Goal: Information Seeking & Learning: Check status

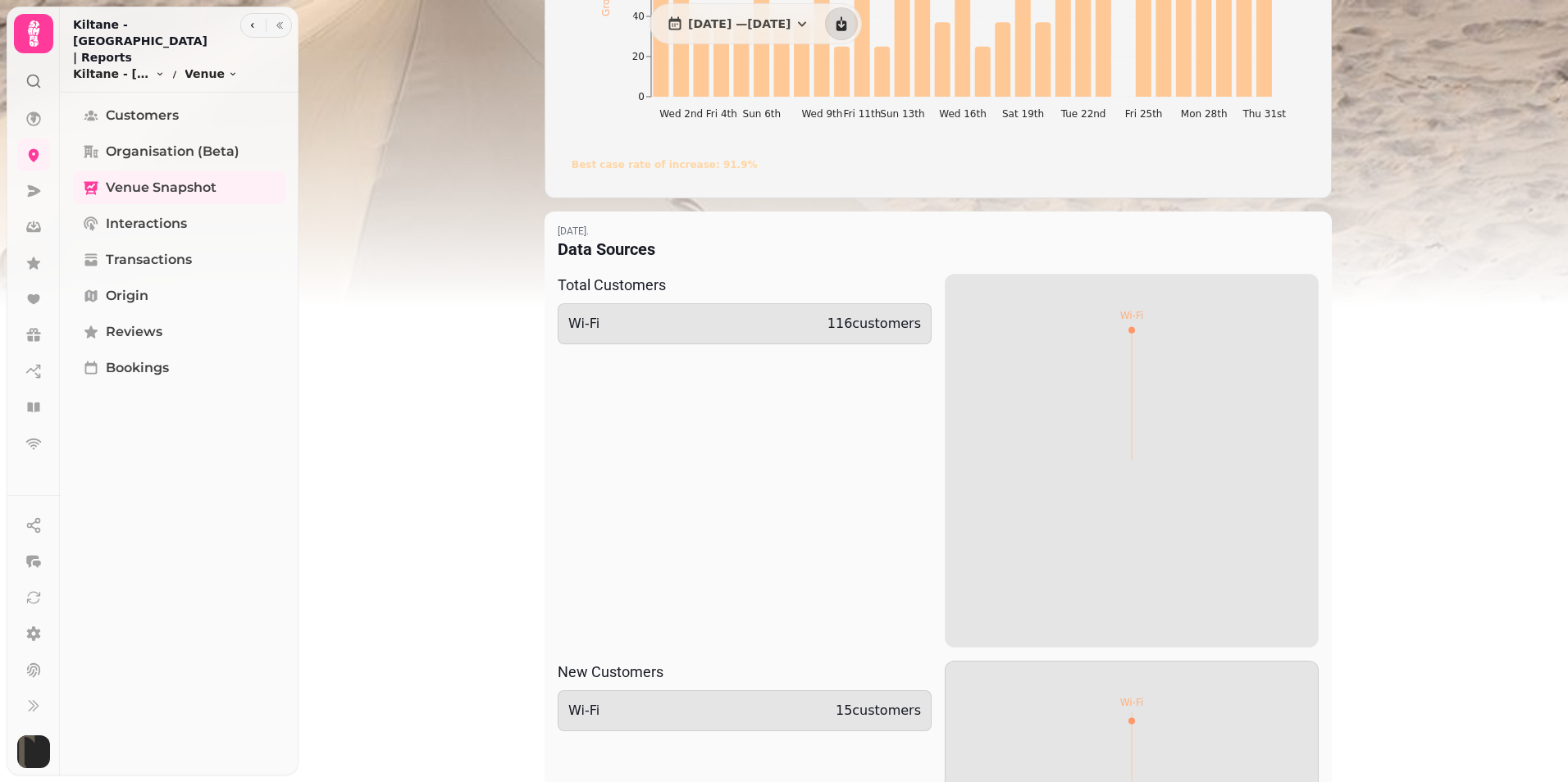
scroll to position [943, 0]
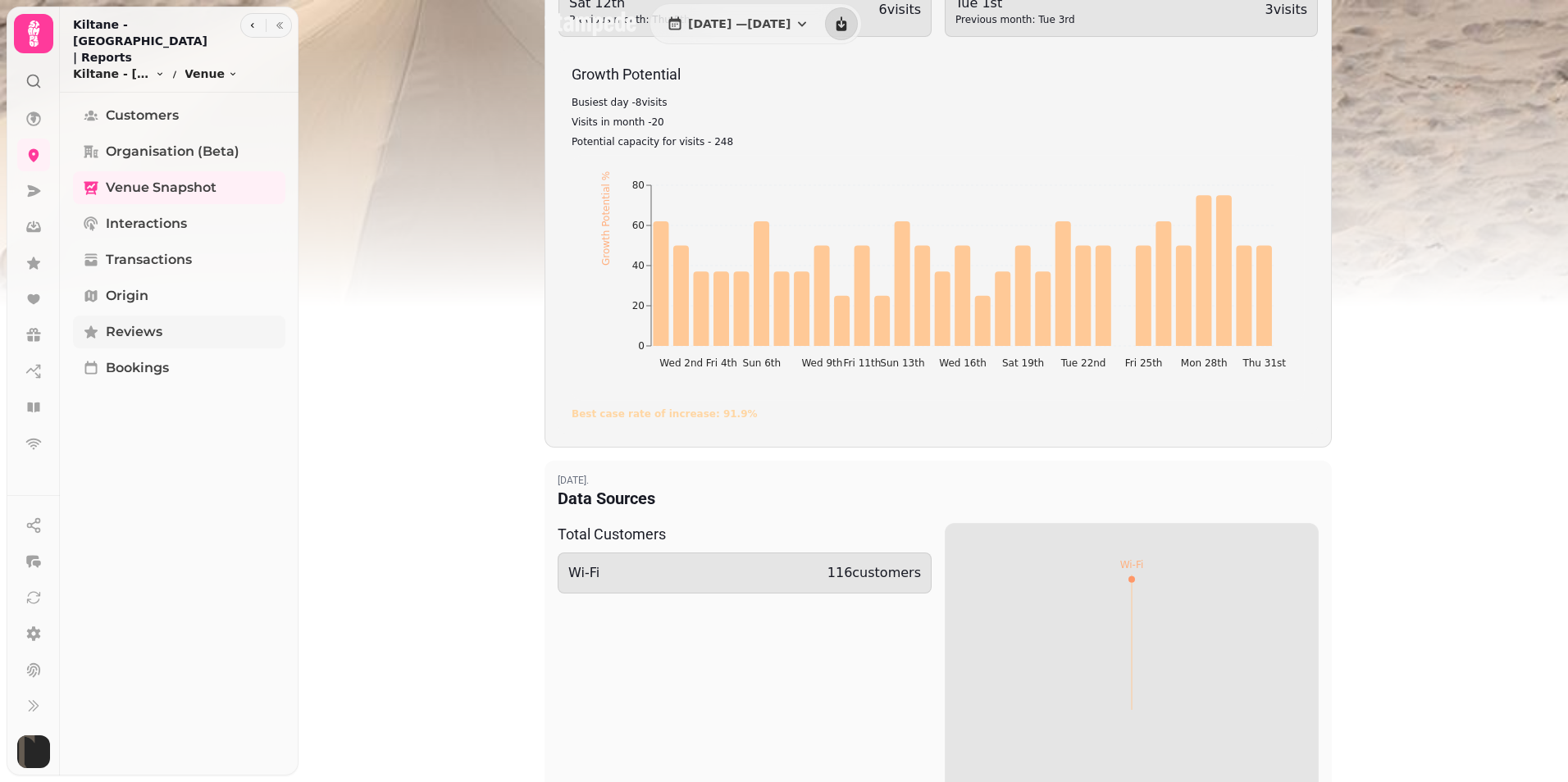
click at [186, 316] on link "Reviews" at bounding box center [179, 333] width 212 height 33
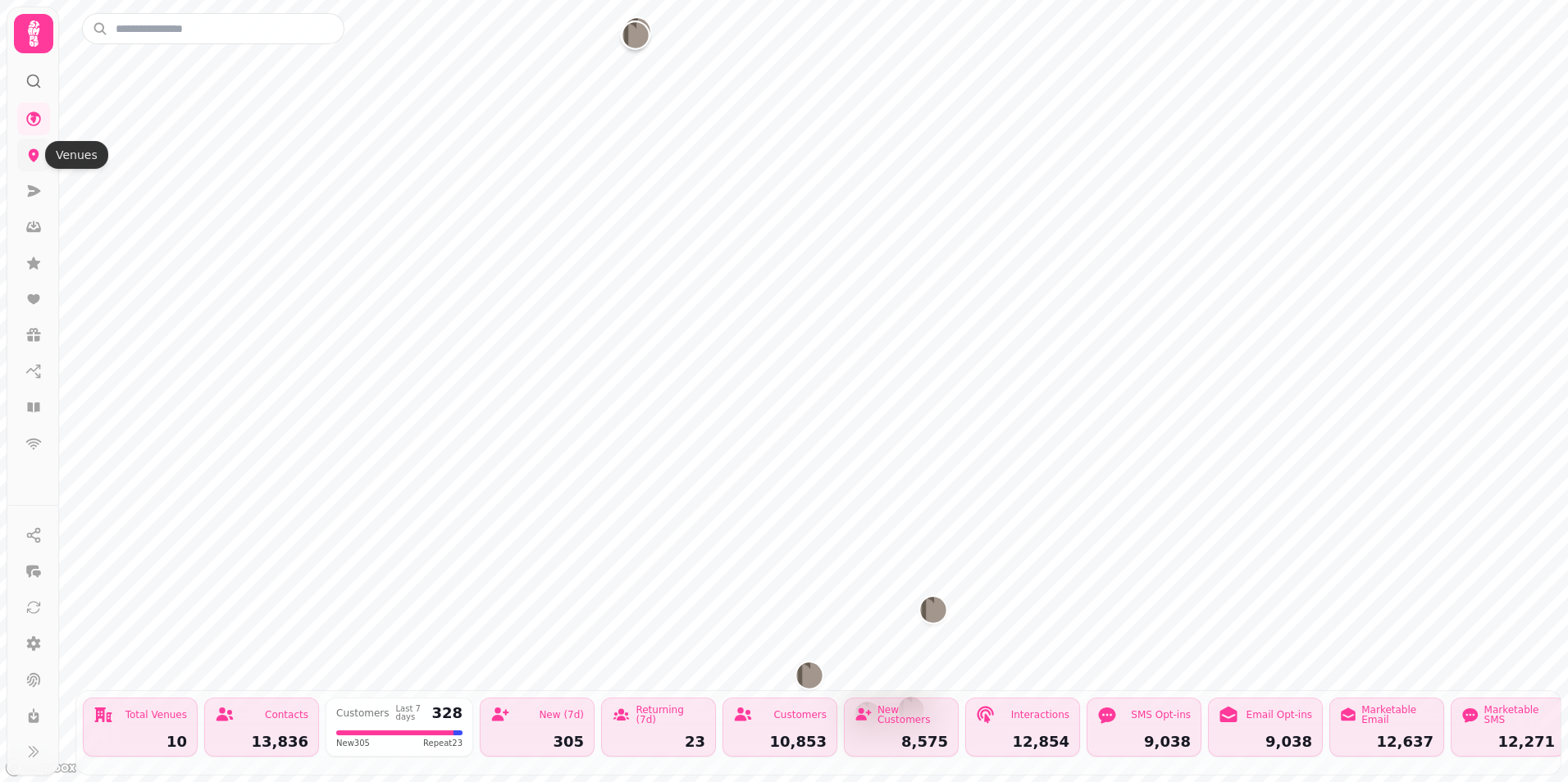
click at [38, 149] on icon at bounding box center [33, 155] width 17 height 17
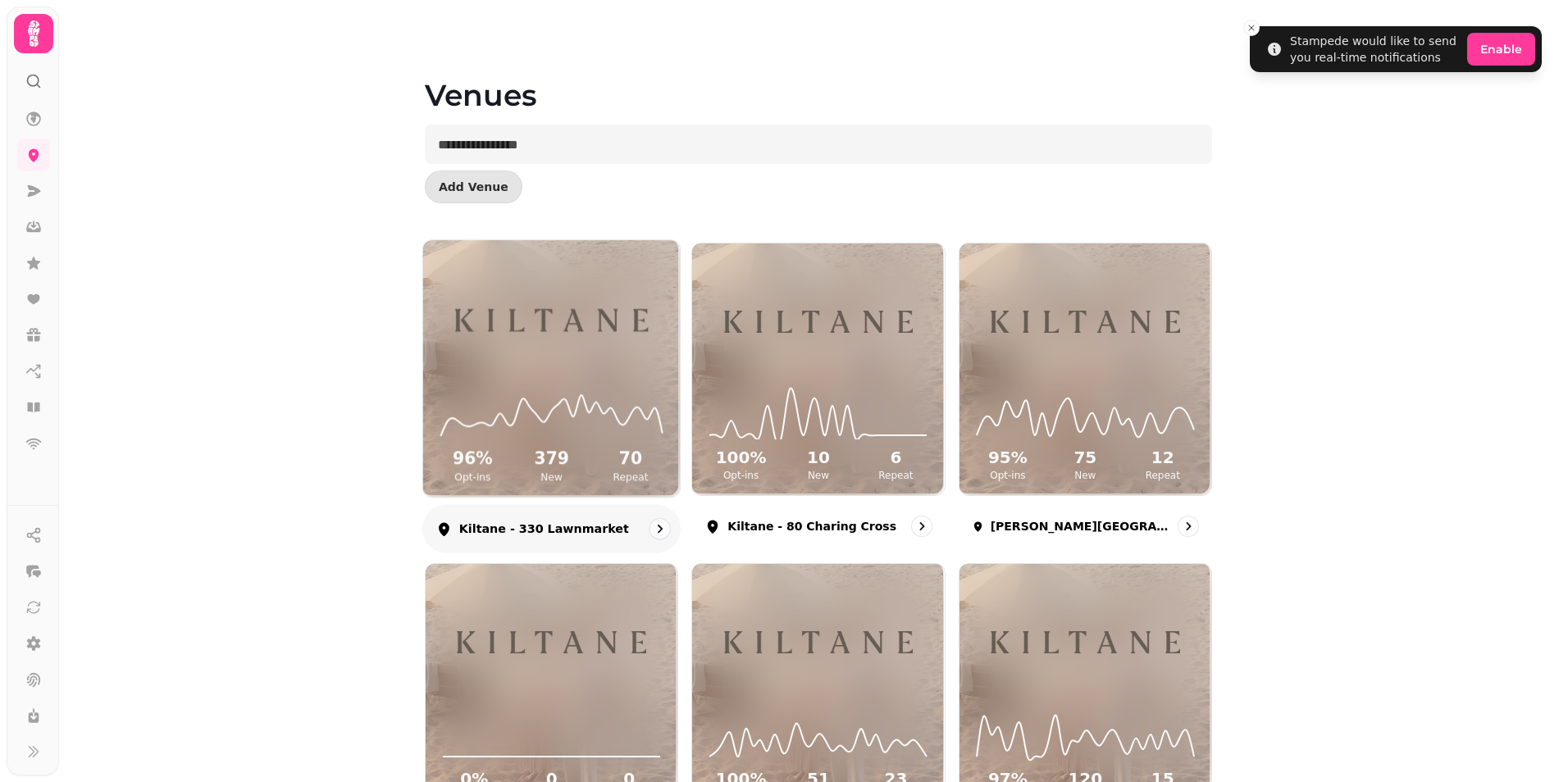
click at [584, 367] on img at bounding box center [551, 320] width 193 height 108
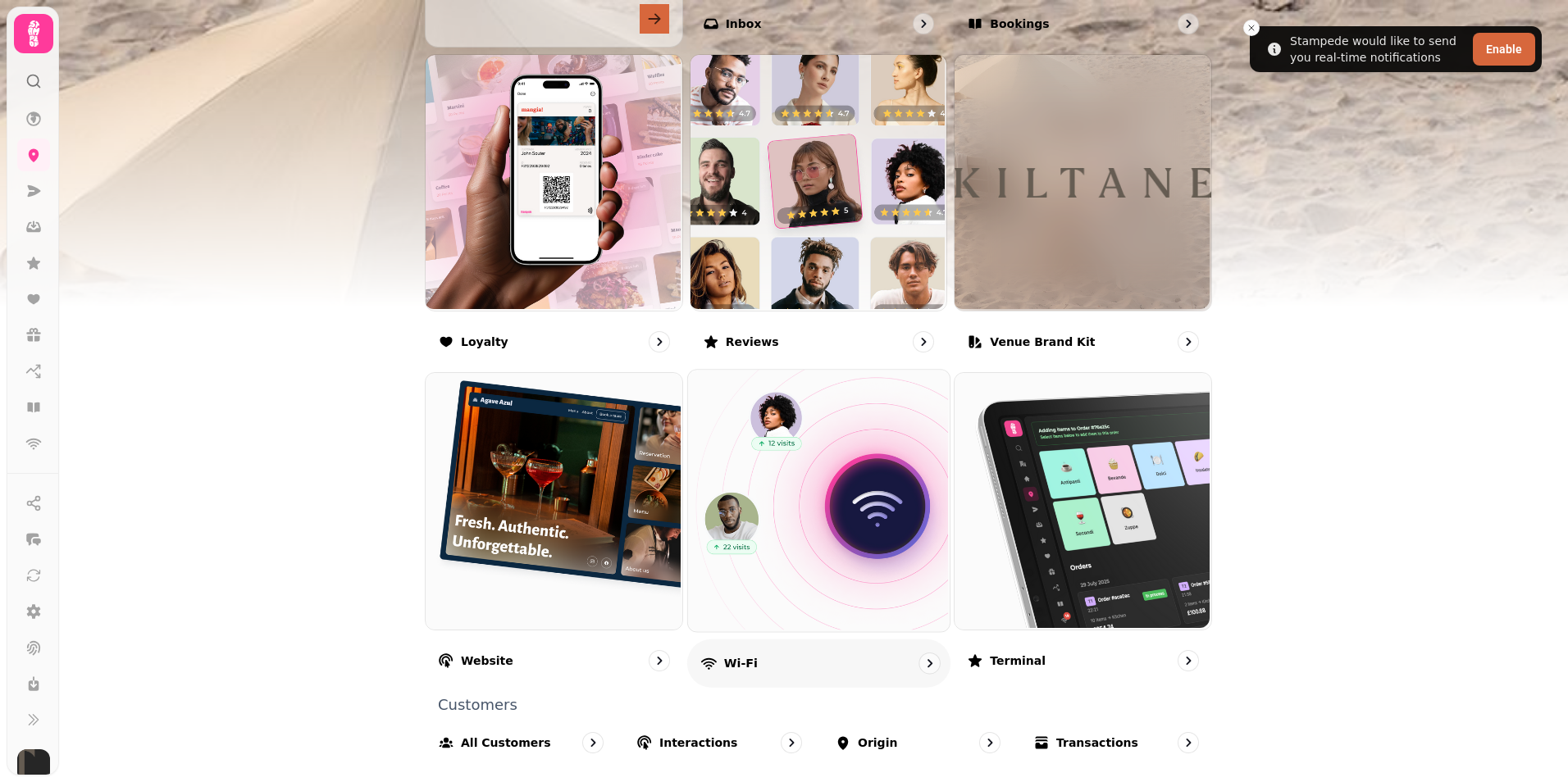
scroll to position [883, 0]
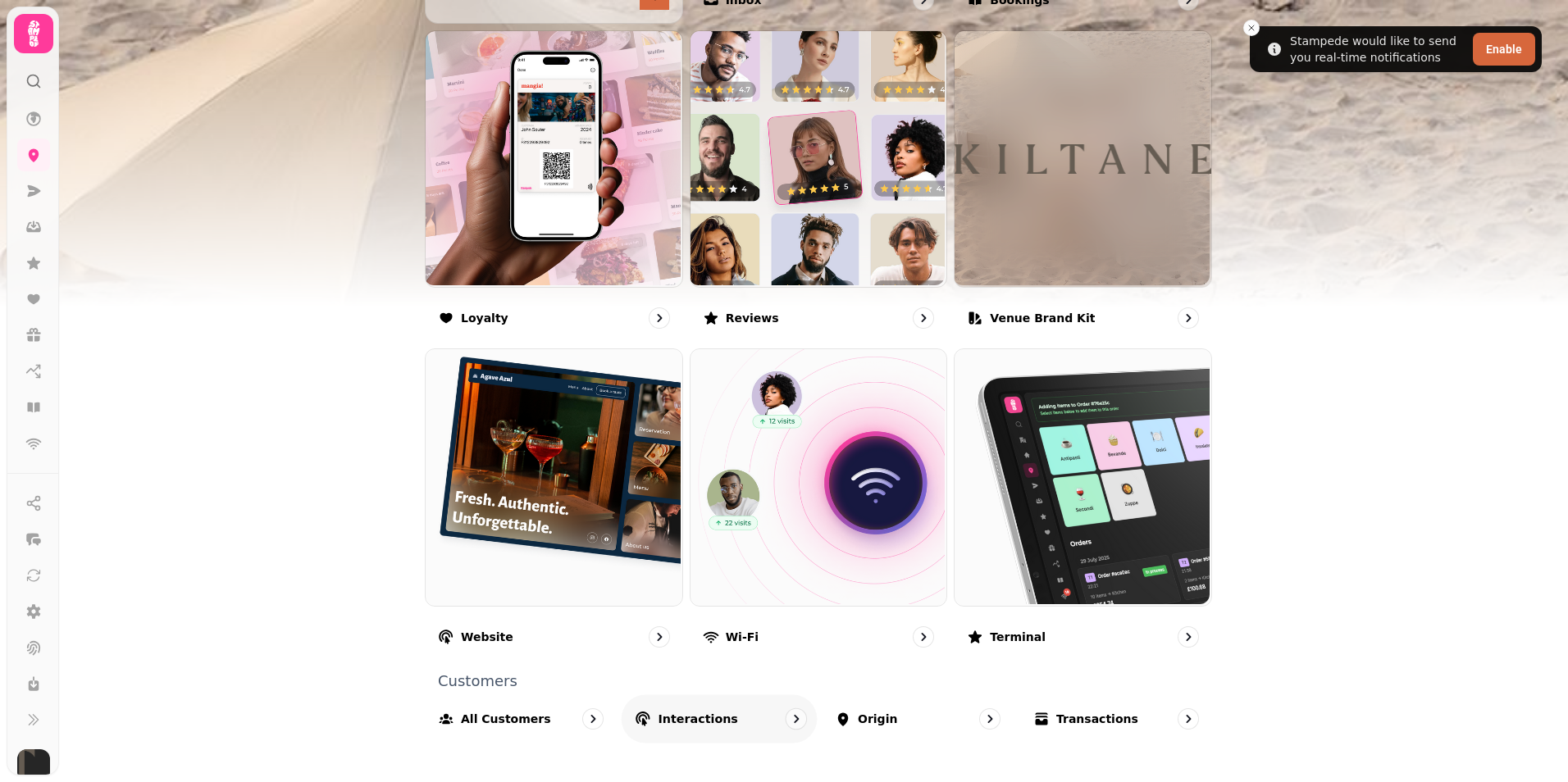
click at [673, 713] on p "Interactions" at bounding box center [698, 718] width 79 height 17
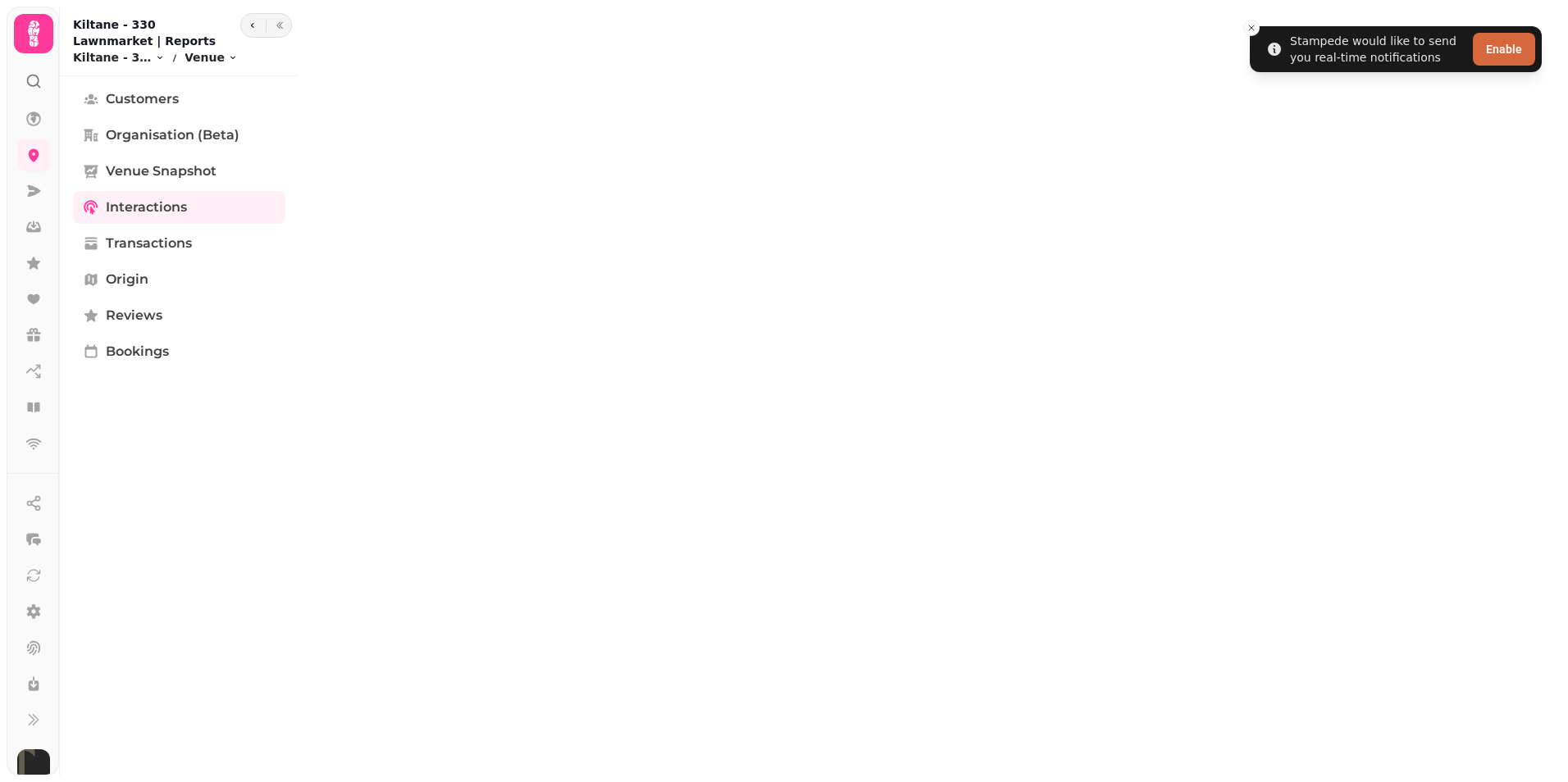
select select "**"
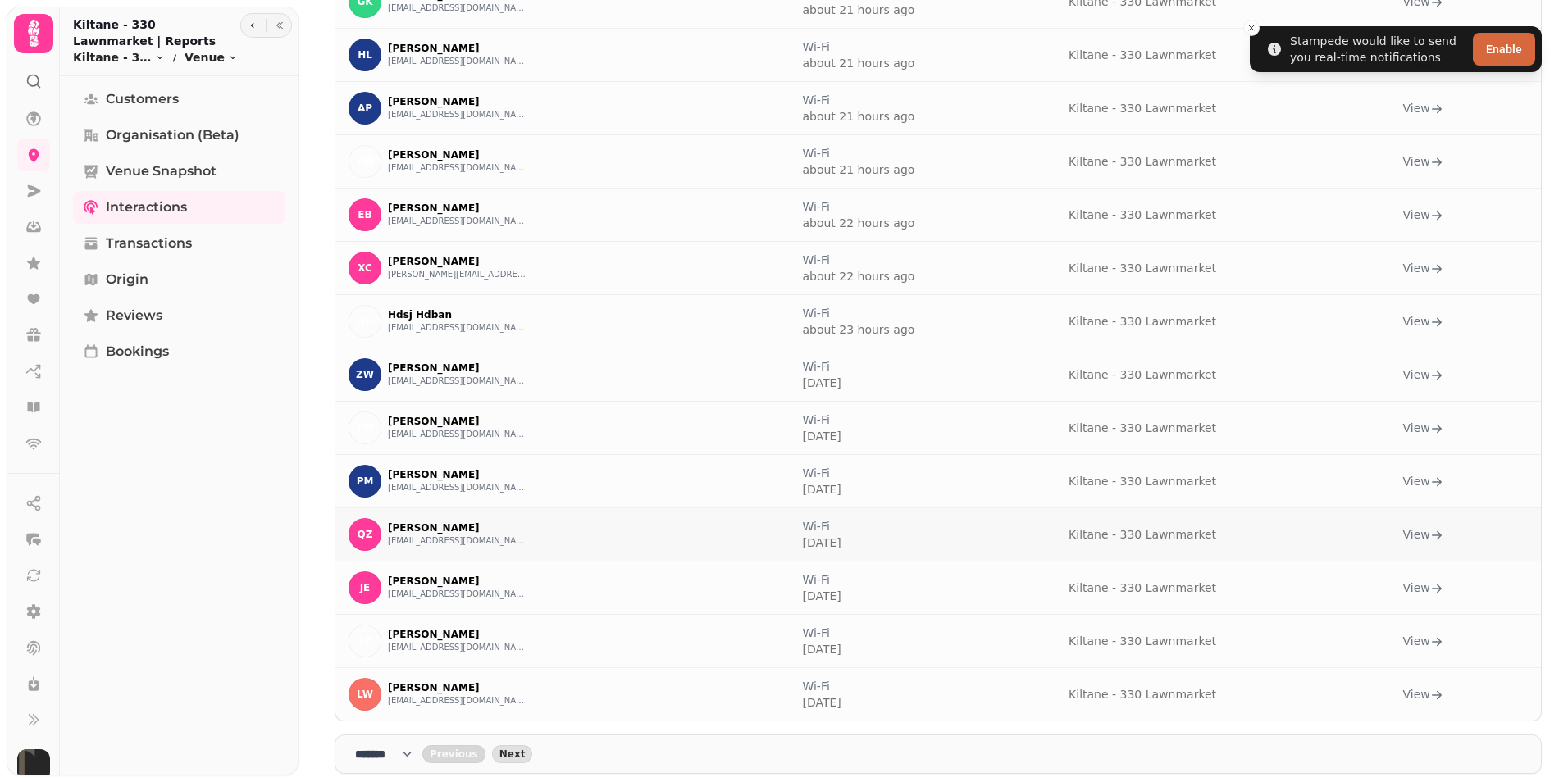
scroll to position [761, 0]
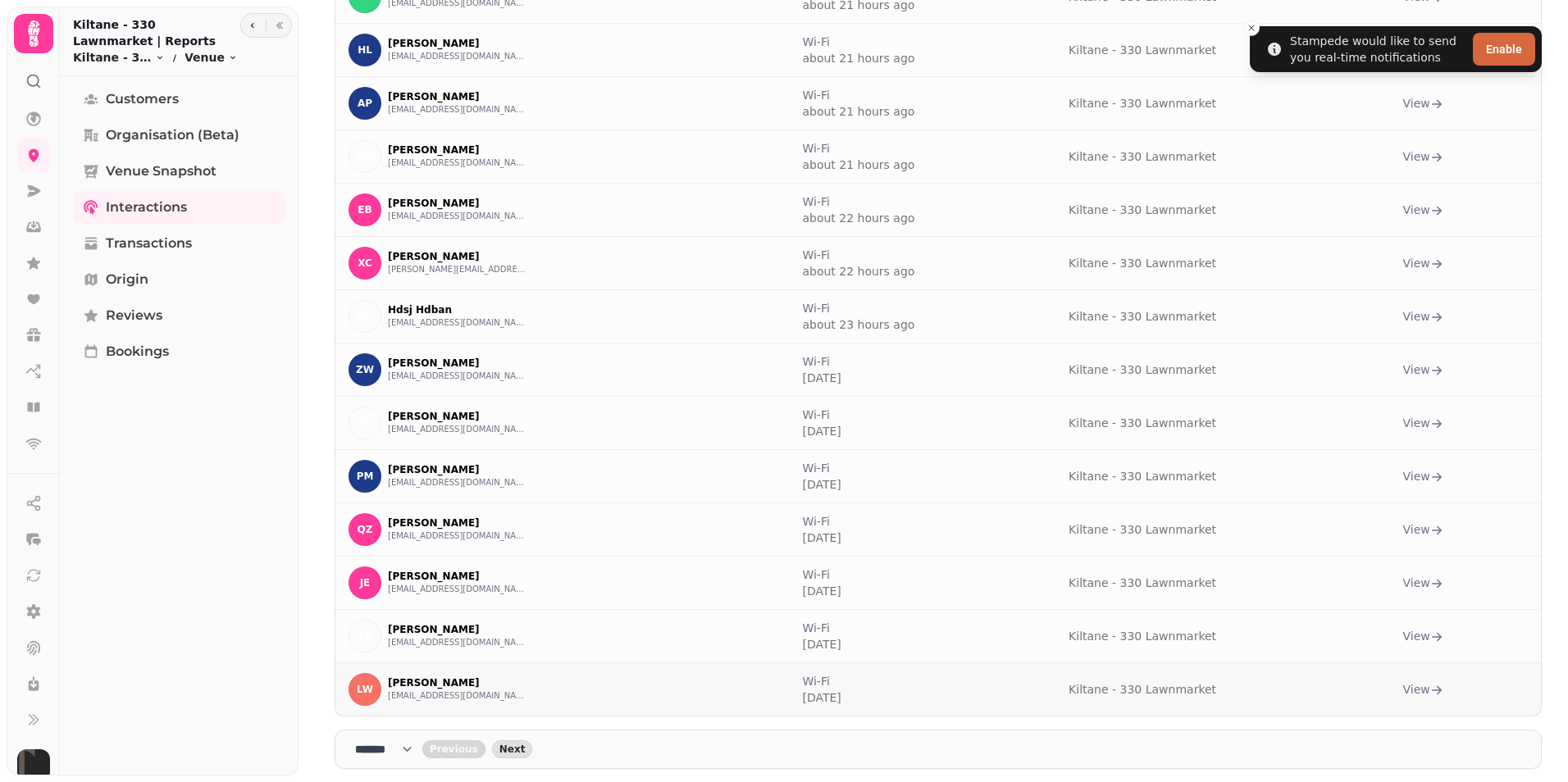
click at [1406, 688] on link "View" at bounding box center [1423, 689] width 40 height 17
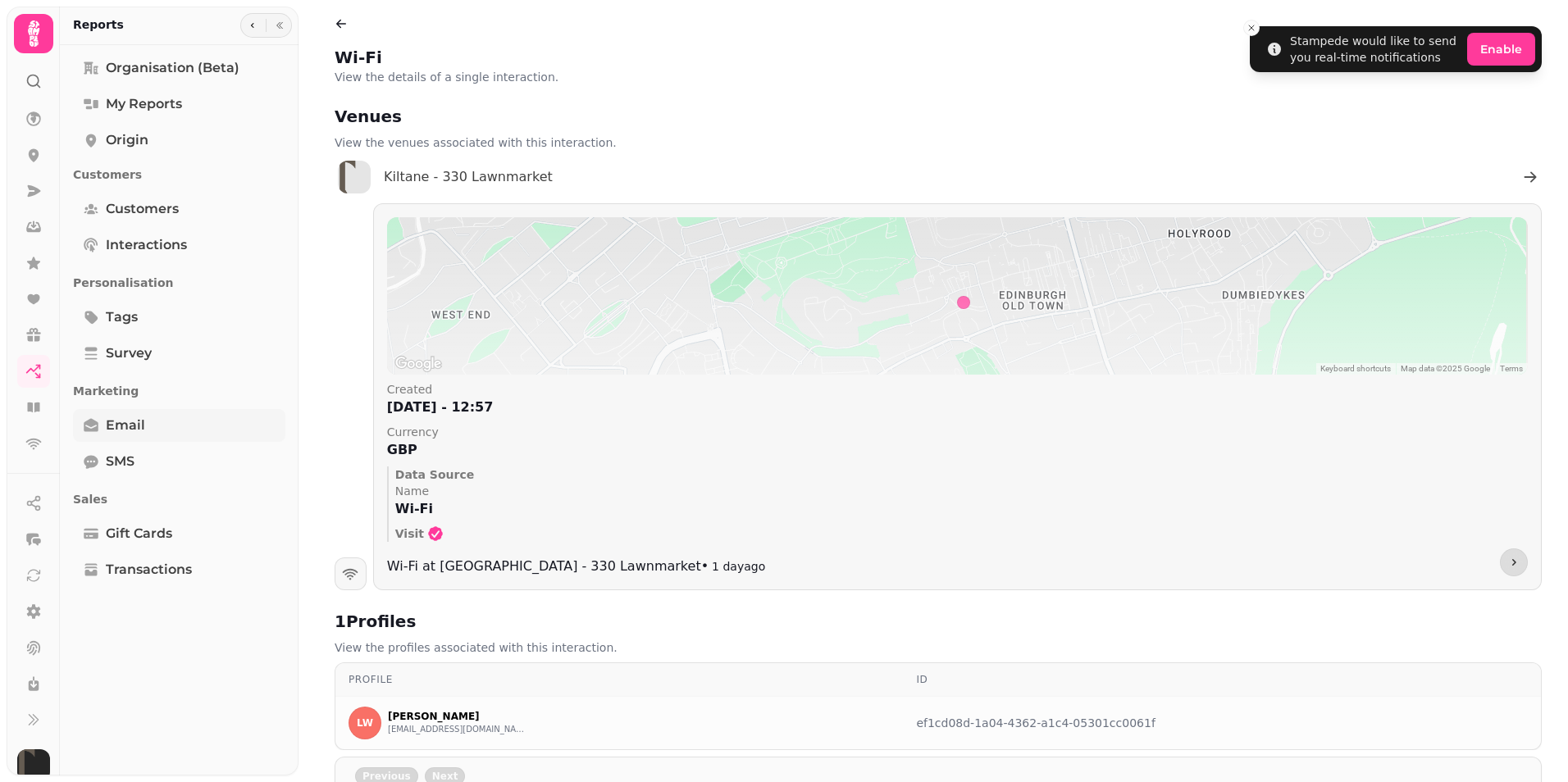
click at [139, 430] on span "Email" at bounding box center [125, 426] width 39 height 20
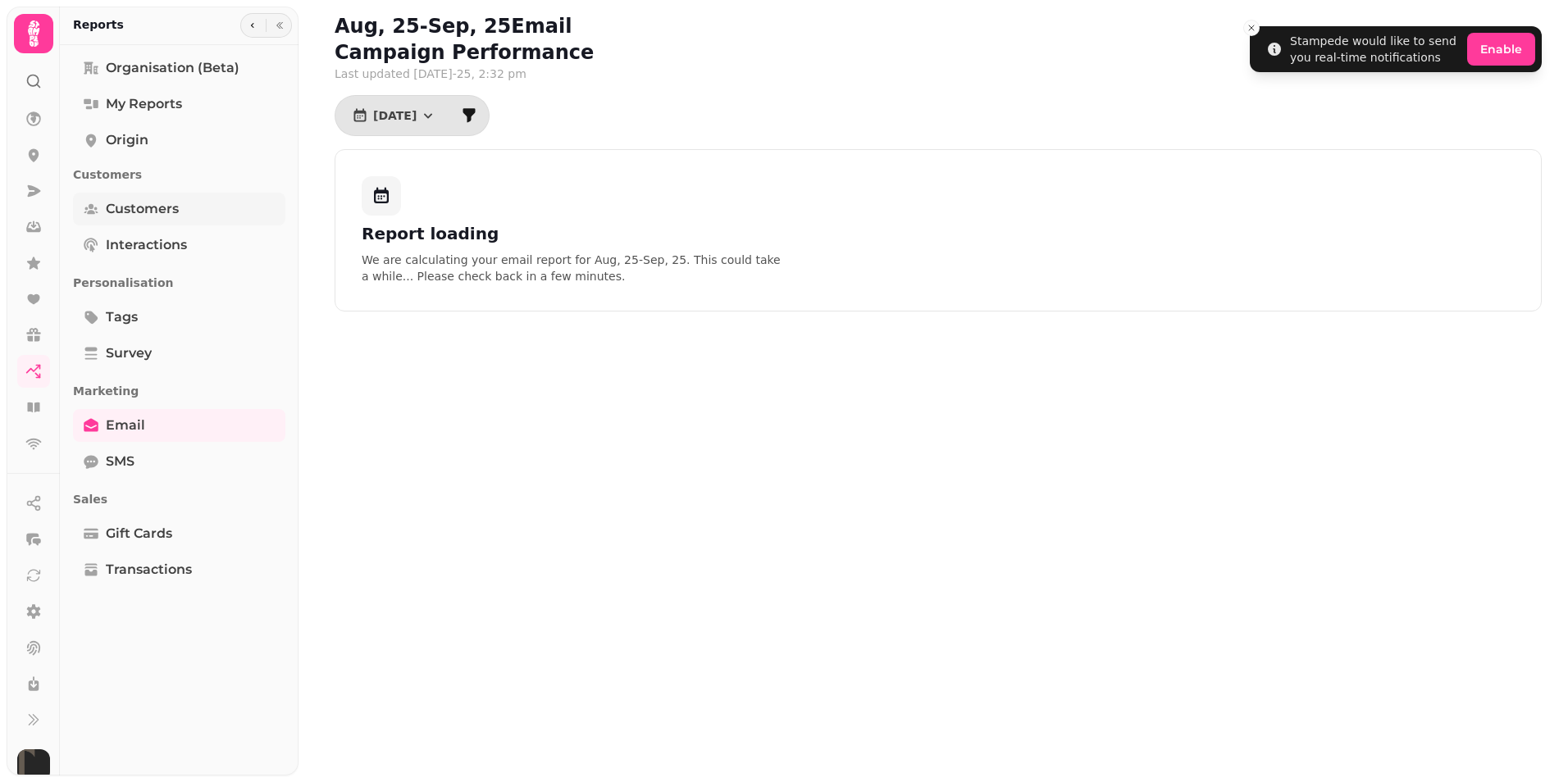
click at [162, 202] on span "Customers" at bounding box center [142, 209] width 73 height 20
select select "**"
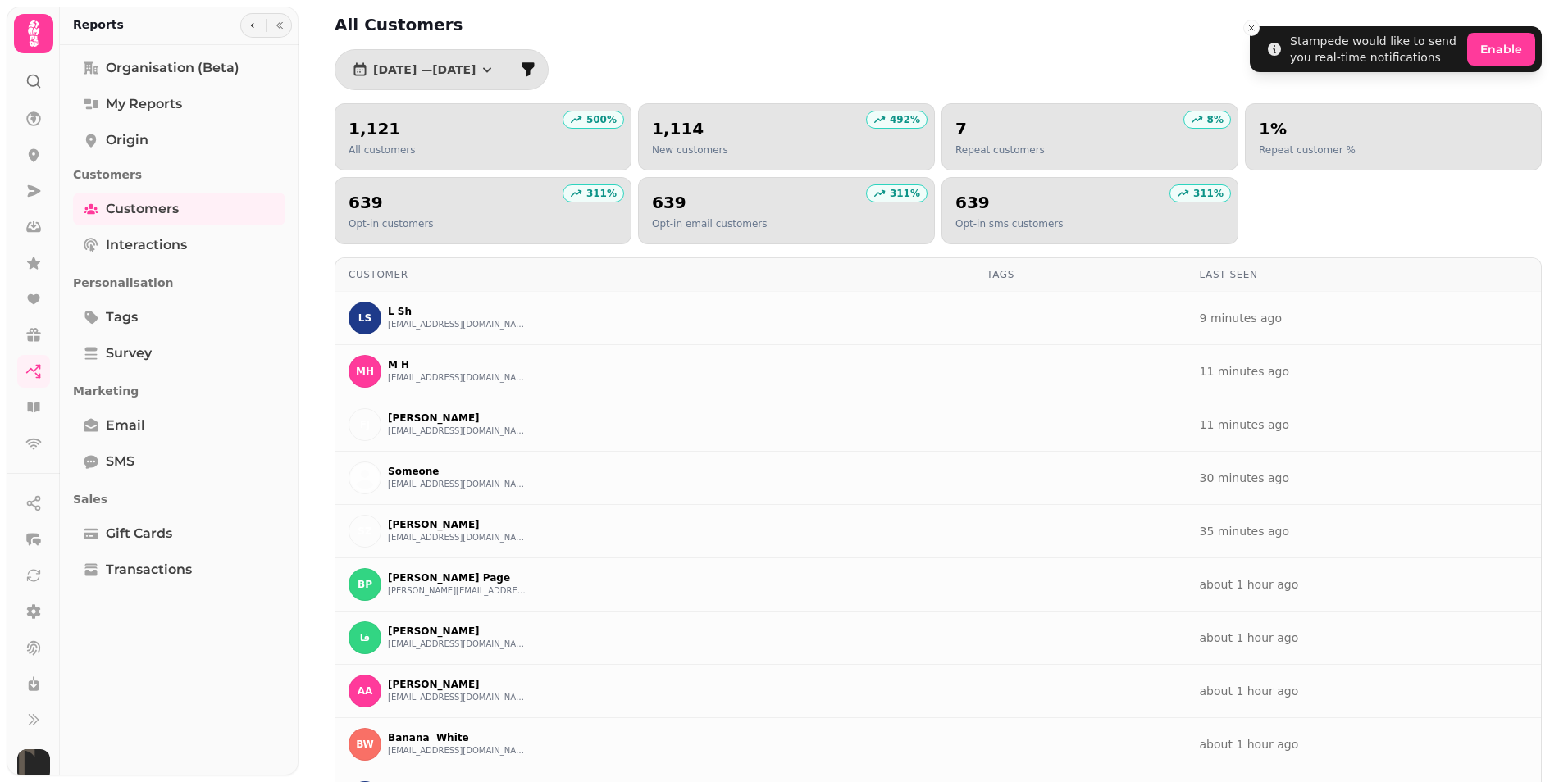
drag, startPoint x: 428, startPoint y: 329, endPoint x: 1452, endPoint y: 189, distance: 1033.5
click at [1452, 189] on div "500 % 1,121 All customers 492 % 1,114 New customers 8 % 7 Repeat customers 1% R…" at bounding box center [938, 174] width 1207 height 141
click at [210, 103] on link "My Reports" at bounding box center [179, 105] width 212 height 33
